Goal: Browse casually: Explore the website without a specific task or goal

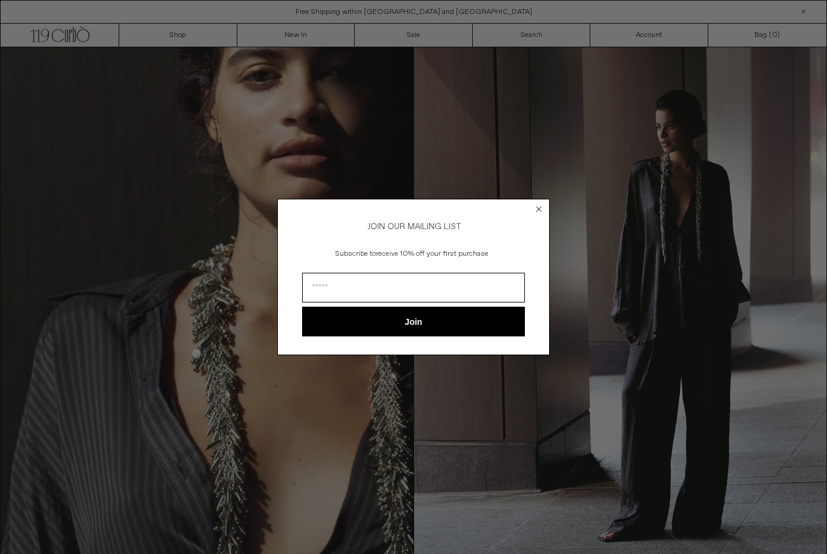
click at [542, 210] on circle "Close dialog" at bounding box center [540, 209] width 12 height 12
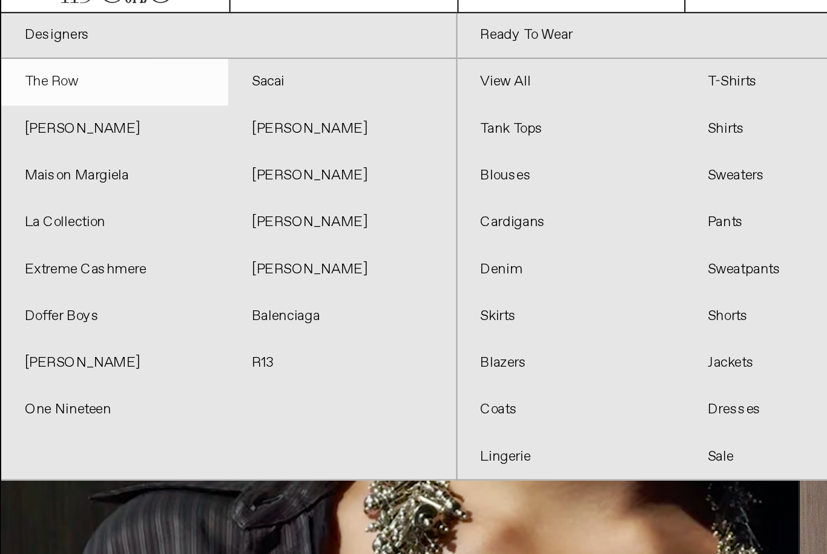
click at [14, 71] on link "The Row" at bounding box center [60, 83] width 118 height 24
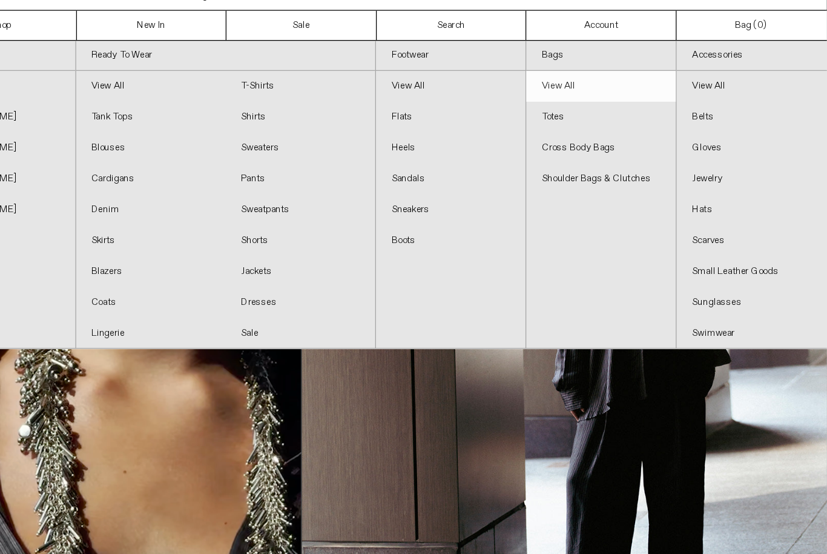
click at [591, 71] on link "View All" at bounding box center [650, 83] width 118 height 24
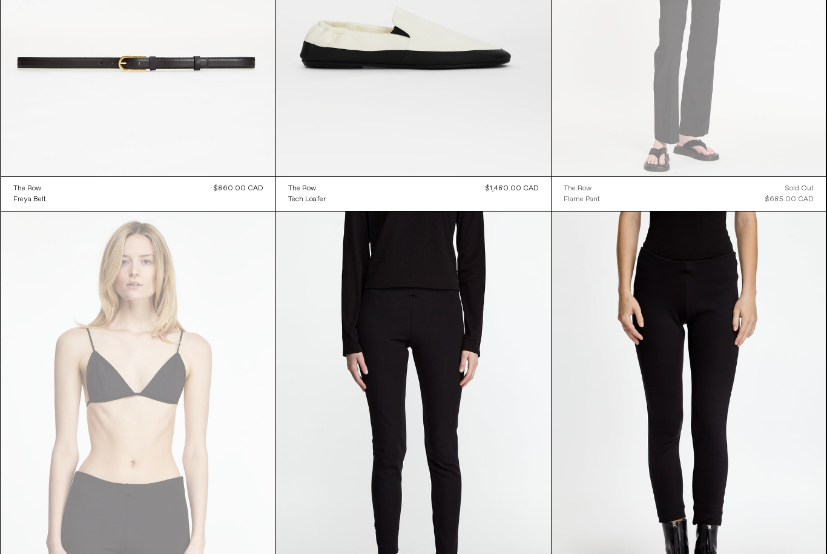
scroll to position [13697, 0]
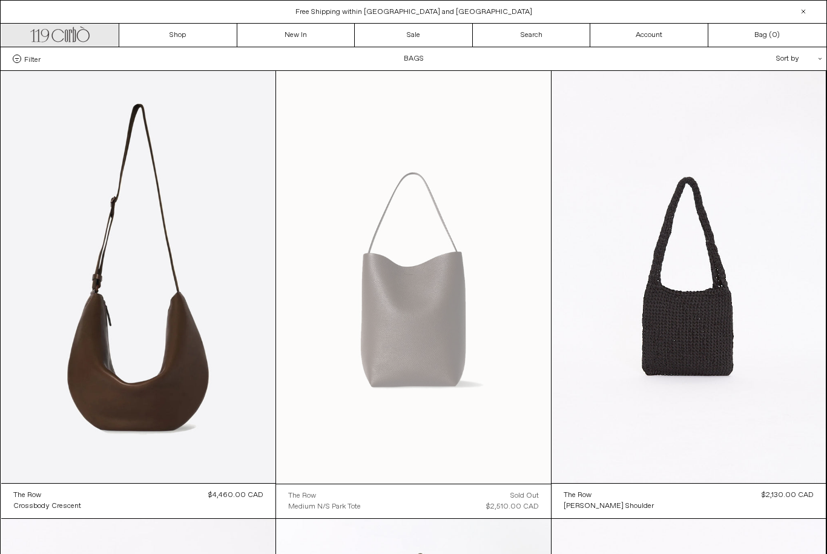
click at [45, 29] on icon at bounding box center [45, 33] width 8 height 8
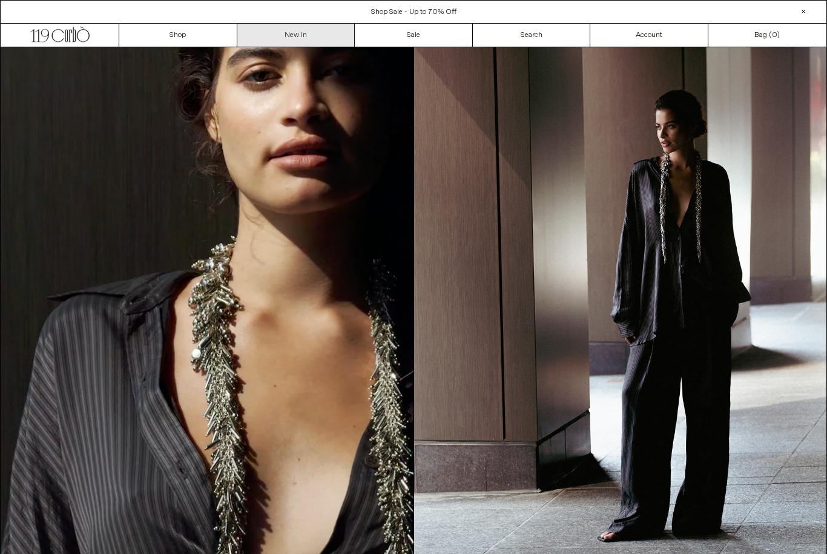
click at [277, 45] on link "New In" at bounding box center [296, 35] width 118 height 23
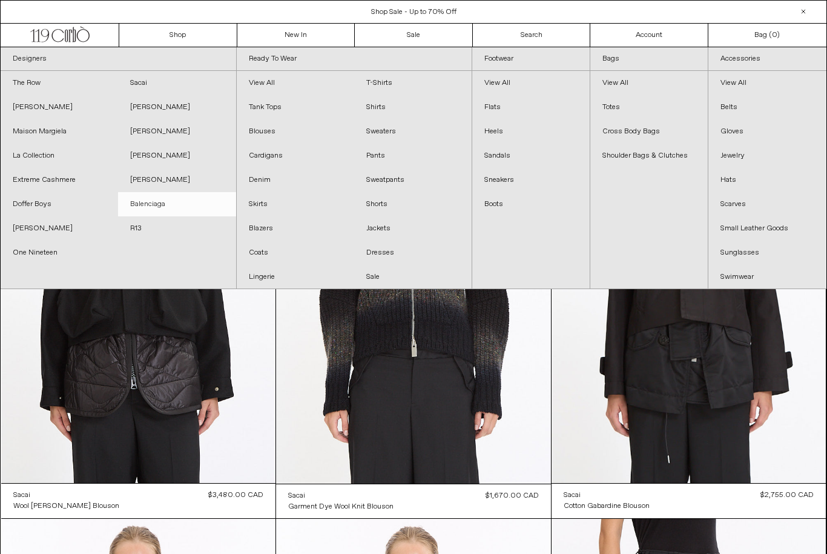
click at [151, 209] on link "Balenciaga" at bounding box center [177, 204] width 118 height 24
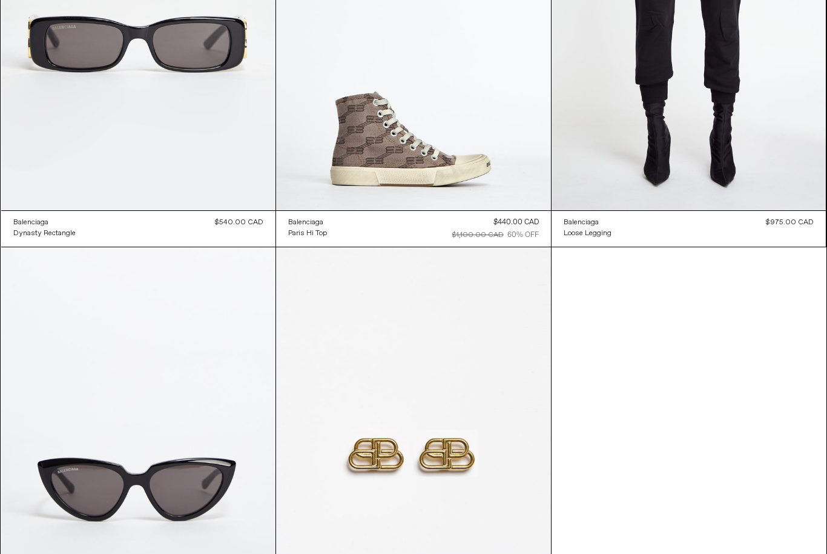
scroll to position [8801, 0]
